Goal: Find specific page/section: Find specific page/section

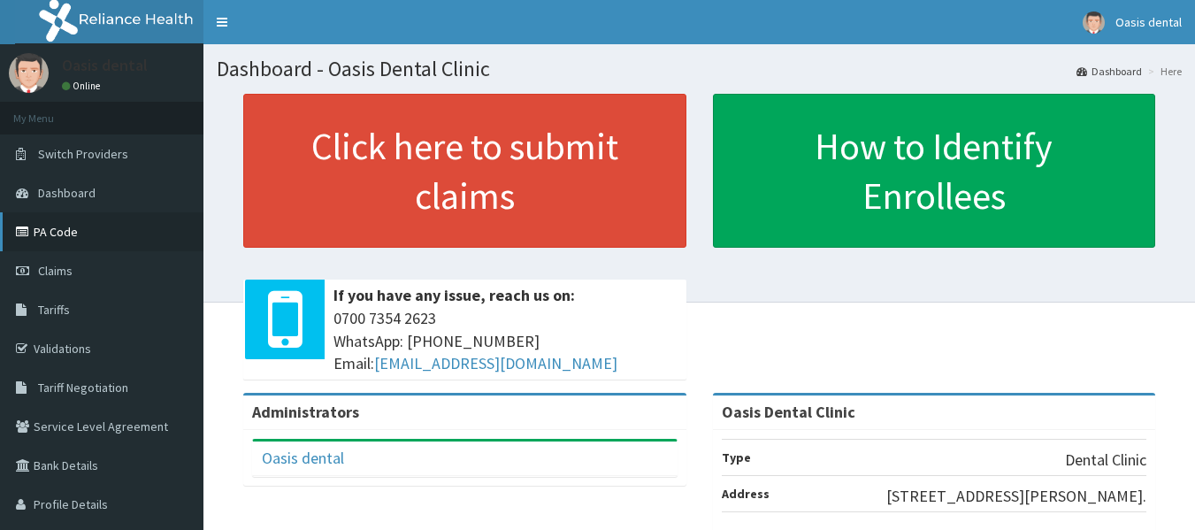
click at [67, 232] on link "PA Code" at bounding box center [102, 231] width 204 height 39
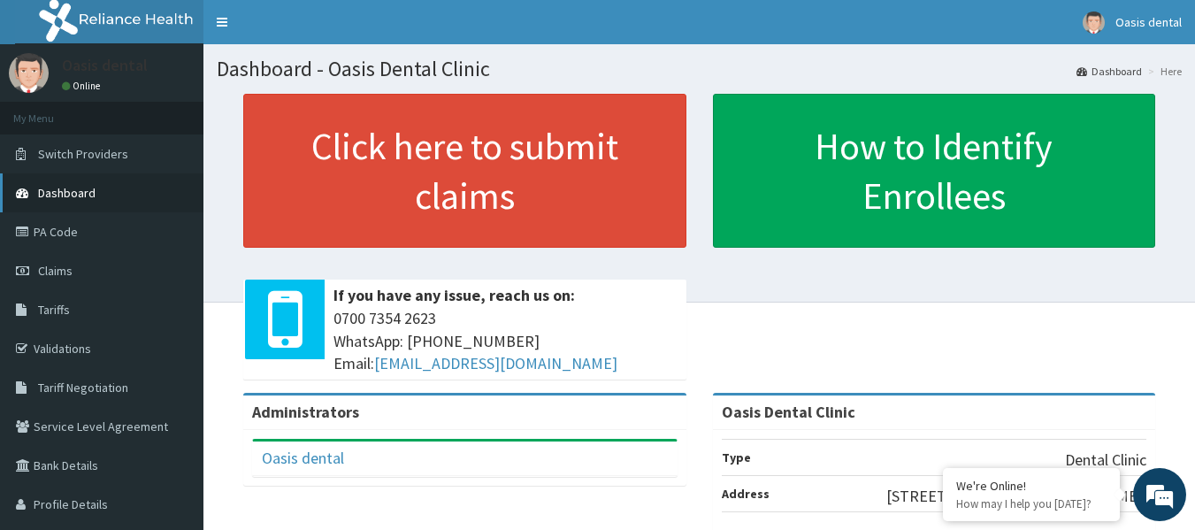
click at [66, 194] on span "Dashboard" at bounding box center [67, 193] width 58 height 16
click at [62, 193] on span "Dashboard" at bounding box center [67, 193] width 58 height 16
click at [50, 233] on link "PA Code" at bounding box center [102, 231] width 204 height 39
